Goal: Task Accomplishment & Management: Use online tool/utility

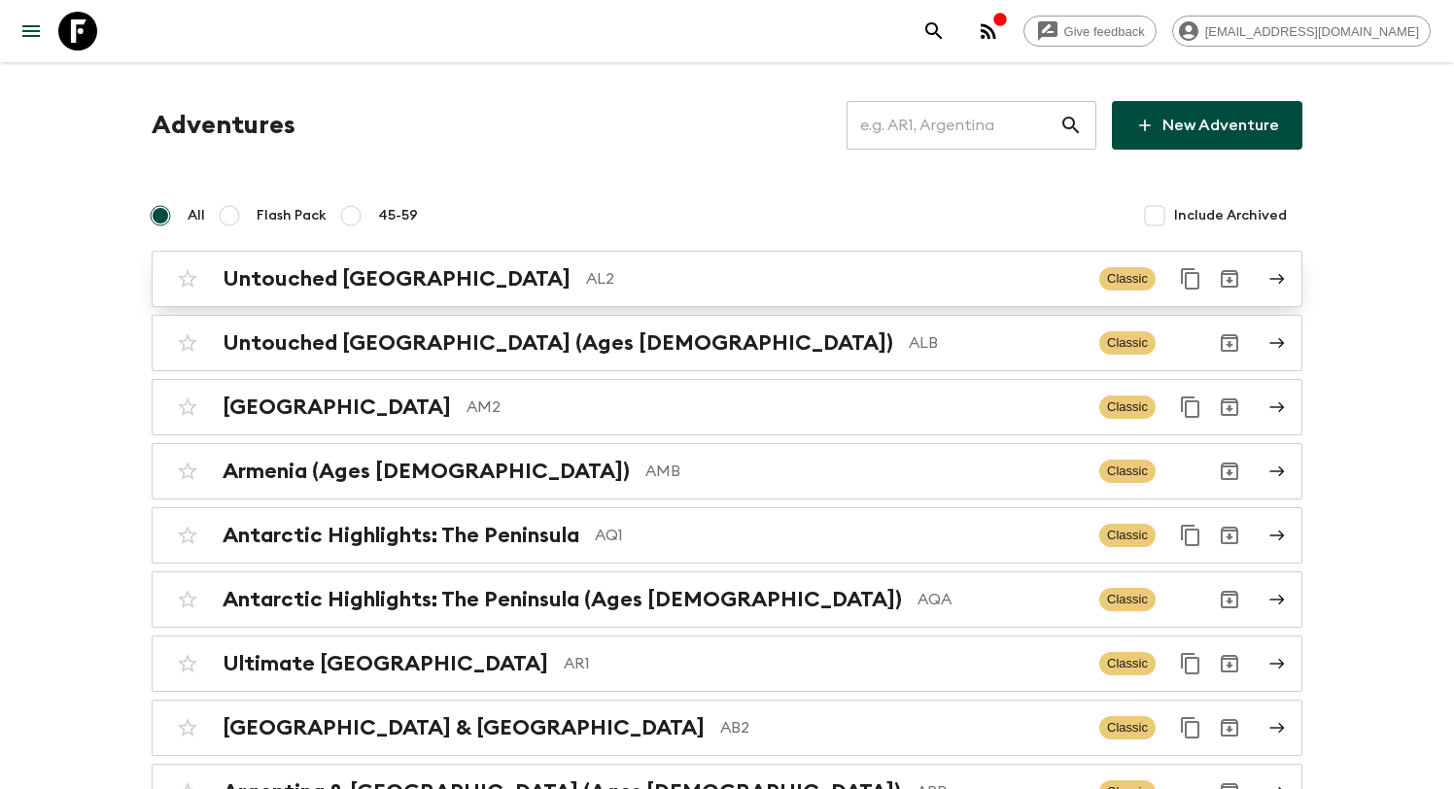
click at [527, 292] on div "Untouched Albania AL2 Classic" at bounding box center [689, 279] width 1042 height 39
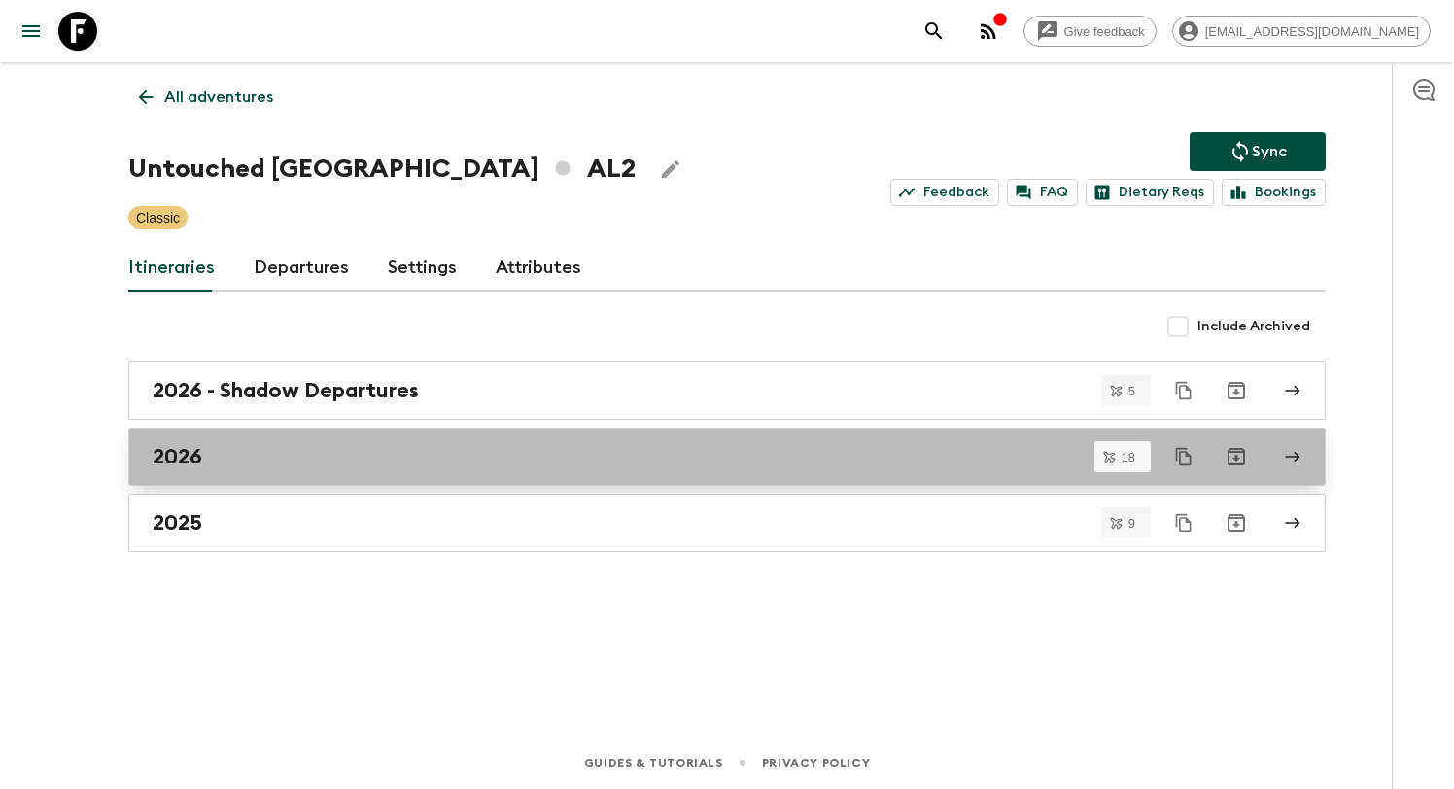
click at [555, 482] on link "2026" at bounding box center [727, 457] width 1198 height 58
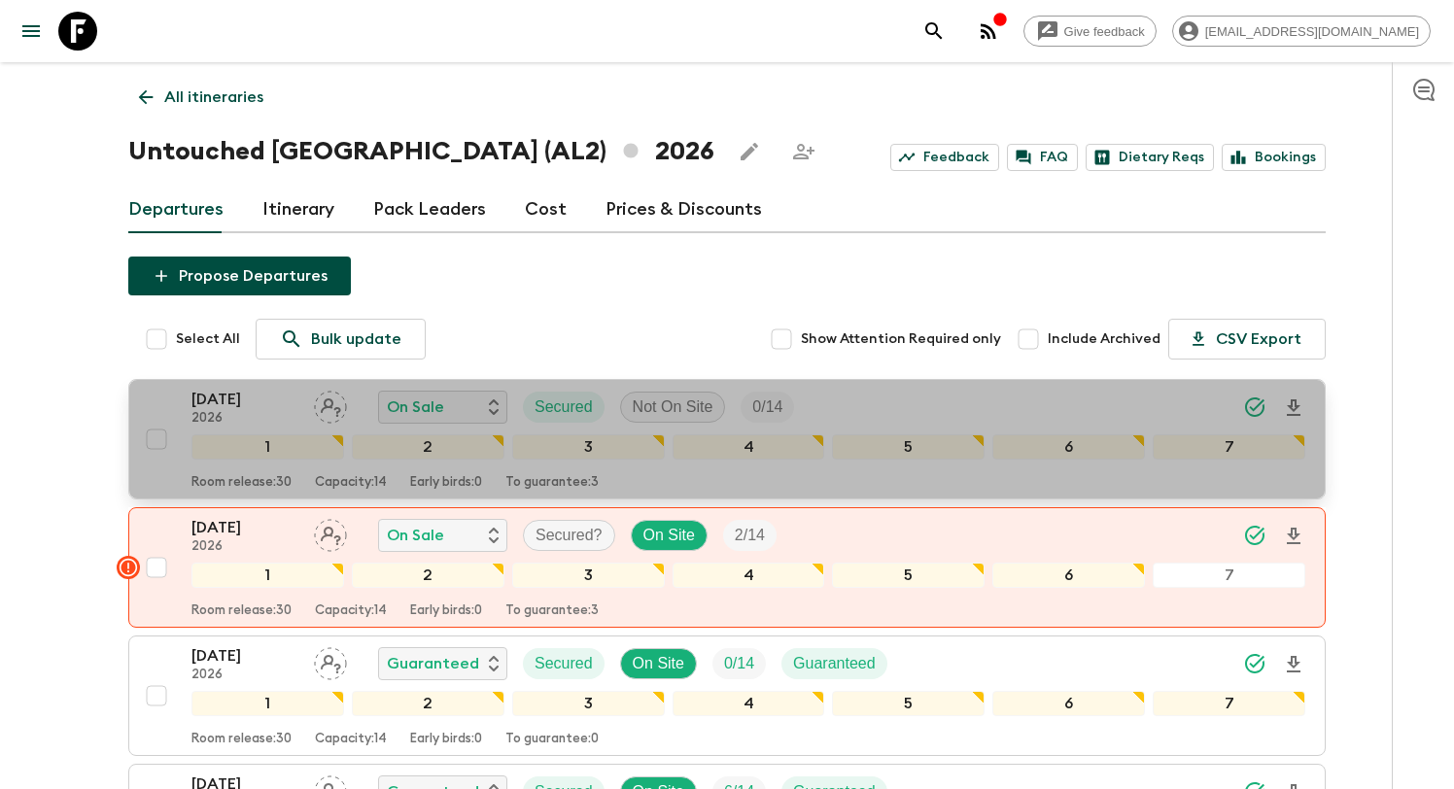
click at [799, 396] on div "03 May 2026 2026 On Sale Secured Not On Site 0 / 14" at bounding box center [501, 407] width 618 height 39
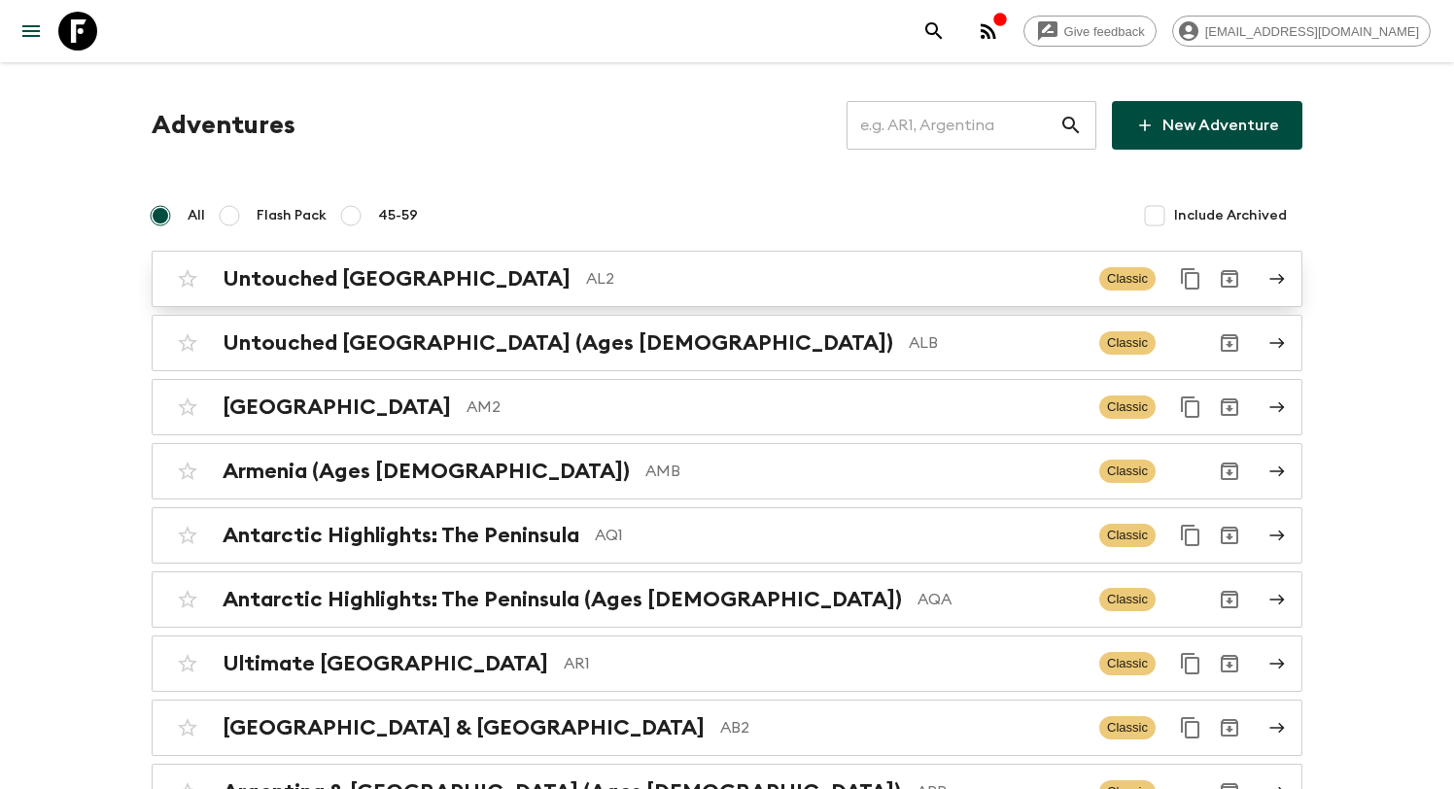
click at [356, 276] on h2 "Untouched [GEOGRAPHIC_DATA]" at bounding box center [397, 278] width 348 height 25
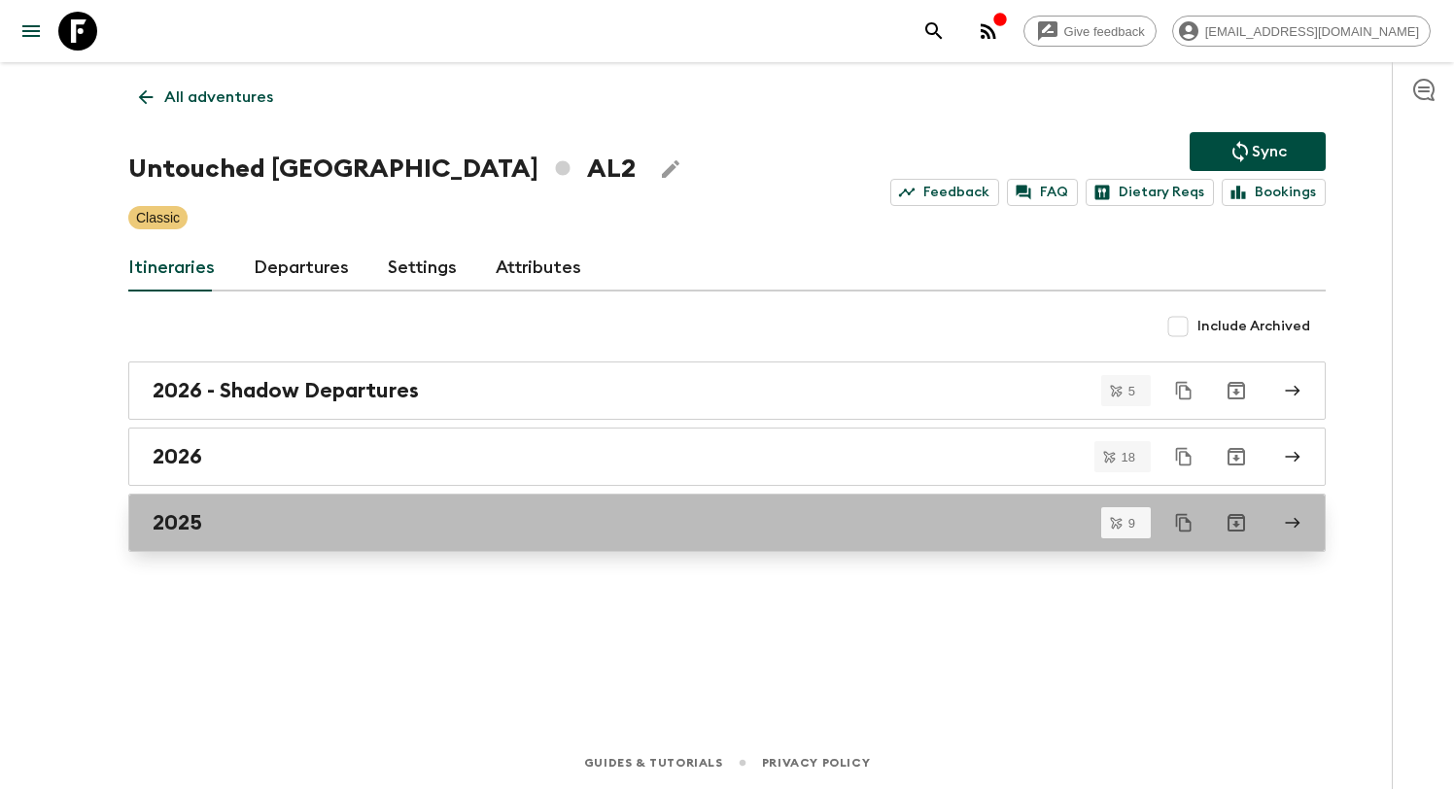
click at [353, 540] on link "2025" at bounding box center [727, 523] width 1198 height 58
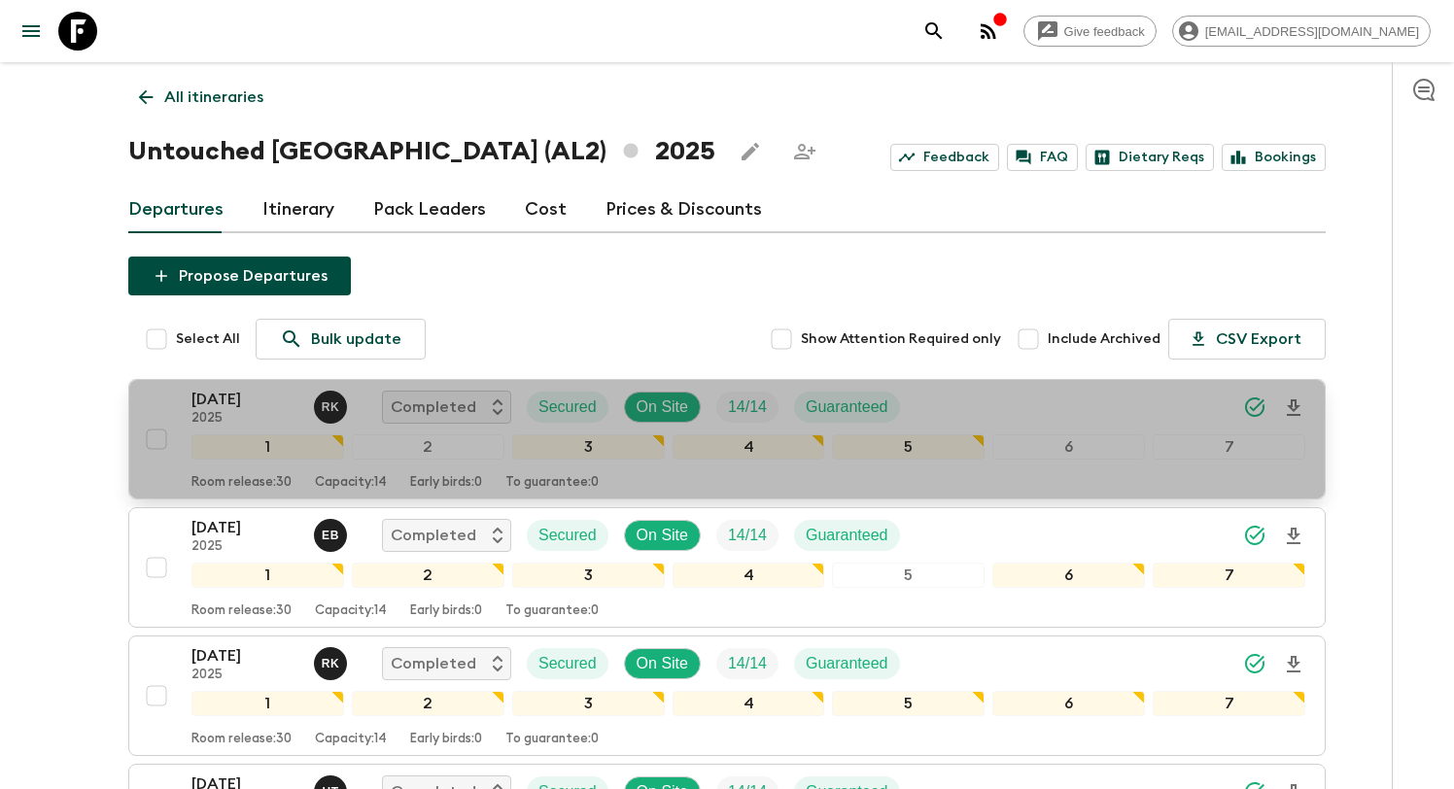
click at [962, 410] on div "[DATE] 2025 R K Completed Secured On Site 14 / 14 Guaranteed" at bounding box center [749, 407] width 1114 height 39
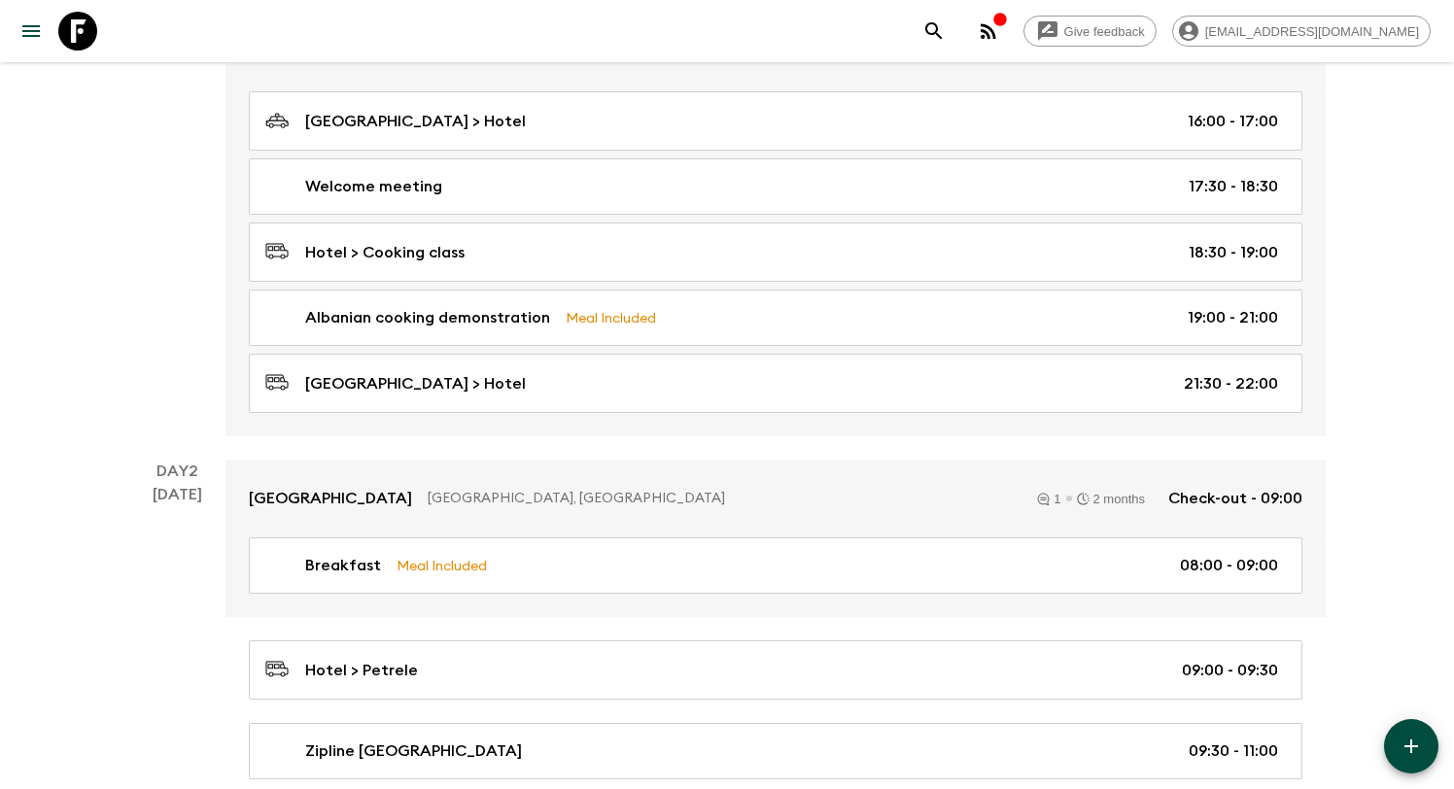
scroll to position [377, 0]
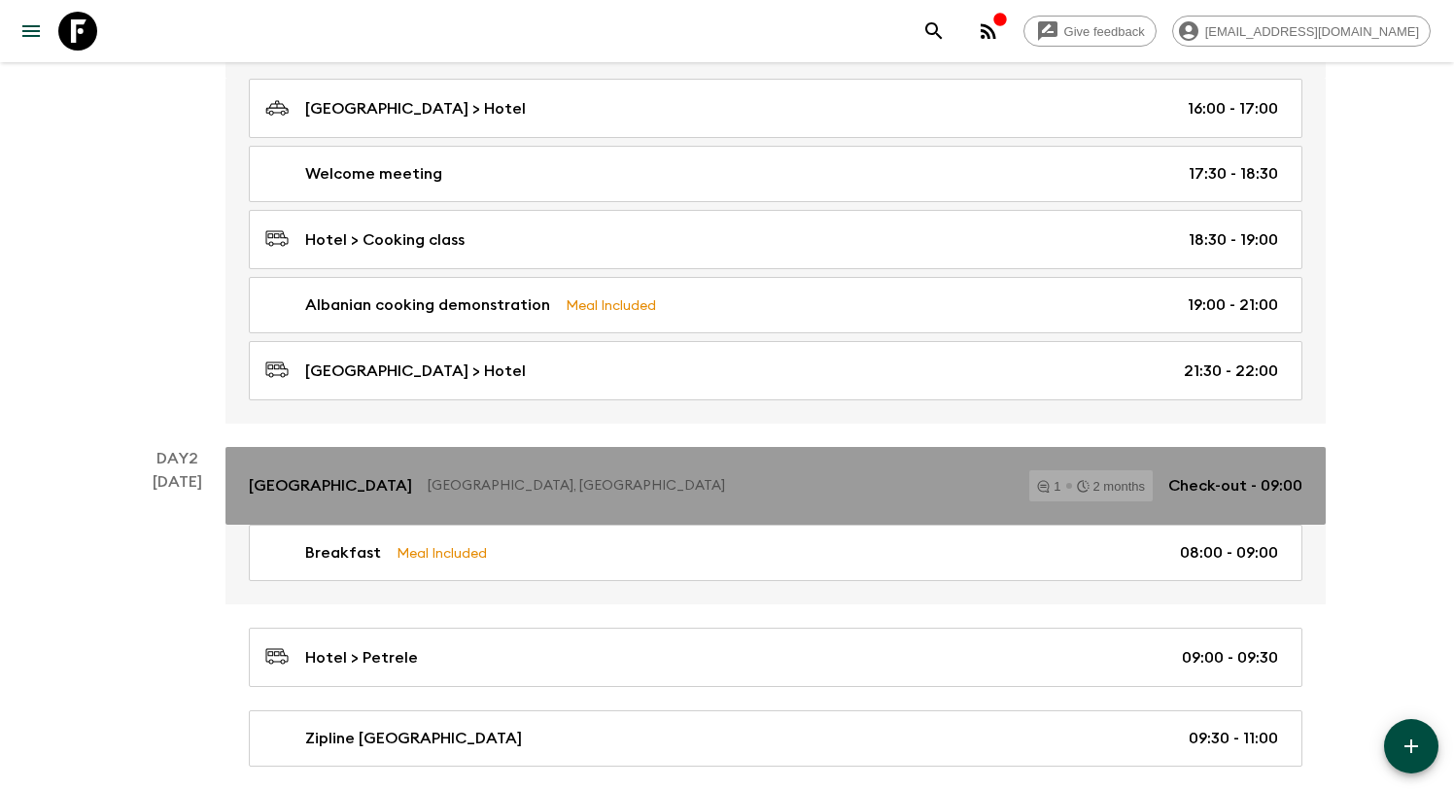
click at [660, 498] on div "[GEOGRAPHIC_DATA], [GEOGRAPHIC_DATA] 1 2 months Check-out - 09:00" at bounding box center [776, 486] width 1054 height 31
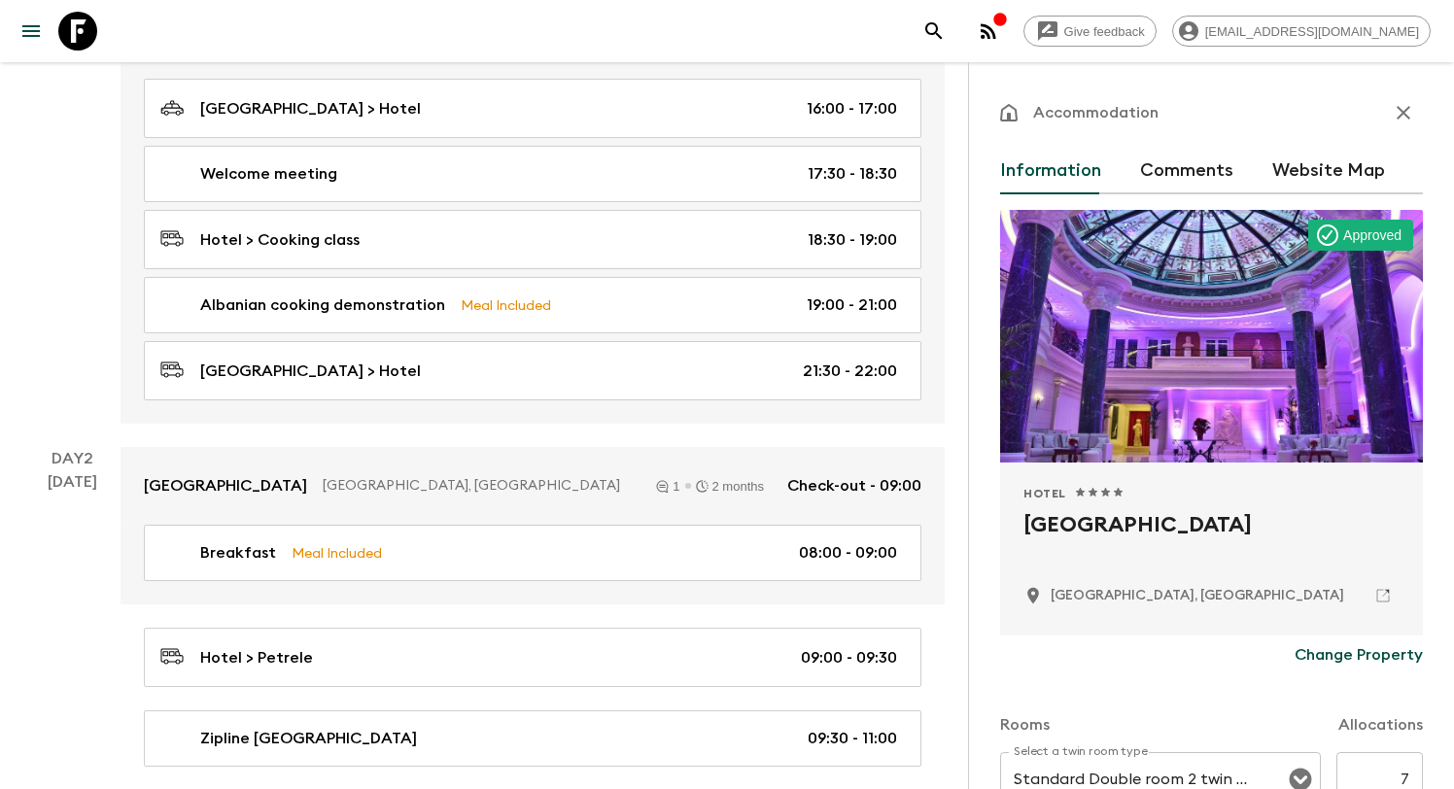
click at [1344, 659] on p "Change Property" at bounding box center [1359, 655] width 128 height 23
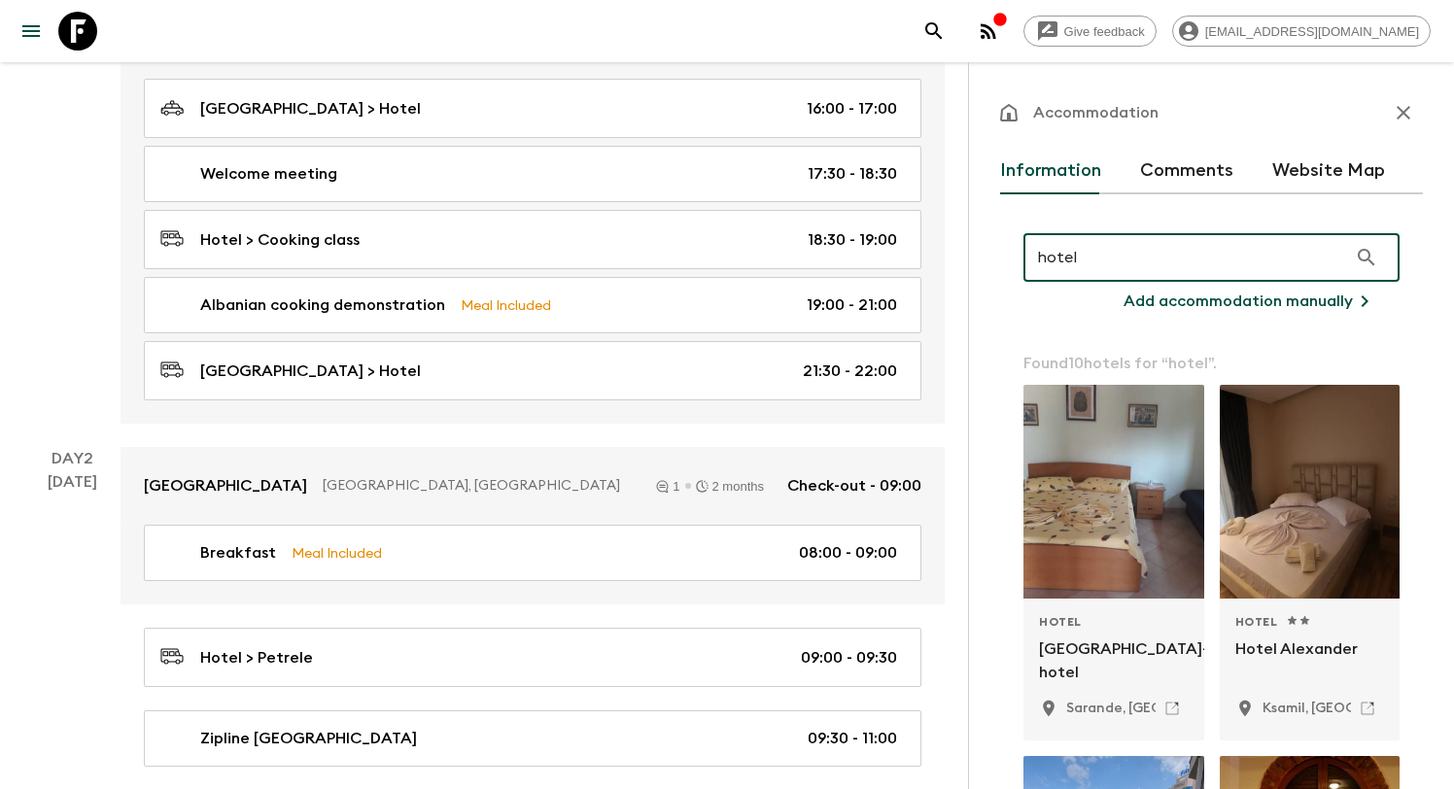
type input "hotel"
click at [1408, 105] on icon "button" at bounding box center [1403, 112] width 23 height 23
